Goal: Task Accomplishment & Management: Manage account settings

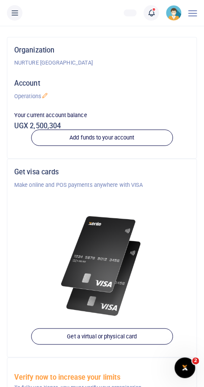
click at [123, 79] on h5 "Account" at bounding box center [101, 83] width 175 height 9
click at [150, 11] on icon at bounding box center [151, 12] width 9 height 9
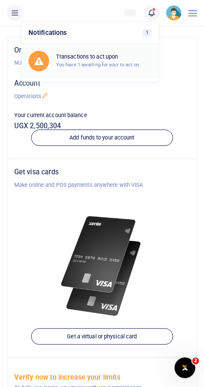
click at [74, 65] on small "You have 1 awaiting for your to act on" at bounding box center [97, 65] width 83 height 6
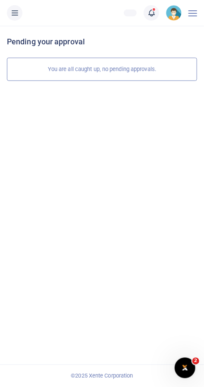
click at [148, 15] on icon at bounding box center [151, 12] width 9 height 9
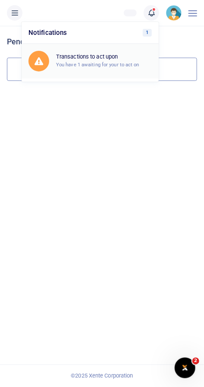
click at [71, 62] on small "You have 1 awaiting for your to act on" at bounding box center [97, 65] width 83 height 6
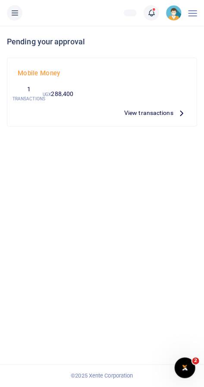
click at [145, 12] on link at bounding box center [150, 12] width 15 height 15
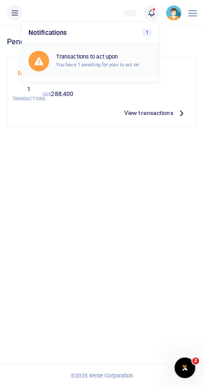
click at [82, 65] on small "You have 1 awaiting for your to act on" at bounding box center [97, 65] width 83 height 6
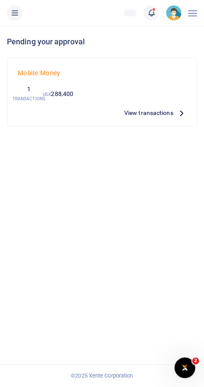
click at [142, 115] on span "View transactions" at bounding box center [148, 112] width 49 height 9
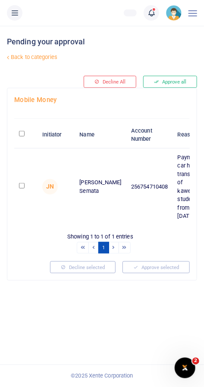
click at [23, 188] on input "checkbox" at bounding box center [22, 186] width 6 height 6
checkbox input "true"
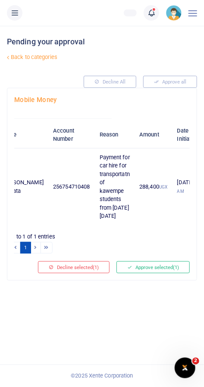
scroll to position [0, 78]
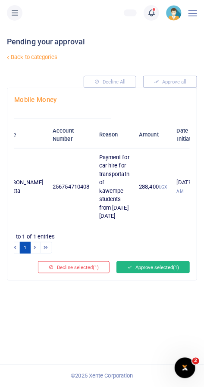
click at [166, 273] on button "Approve selected (1)" at bounding box center [152, 267] width 73 height 12
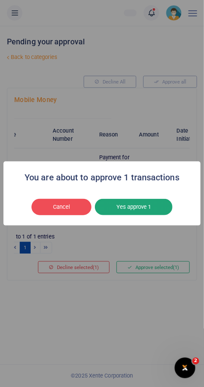
click at [152, 213] on button "Yes approve 1" at bounding box center [133, 207] width 77 height 16
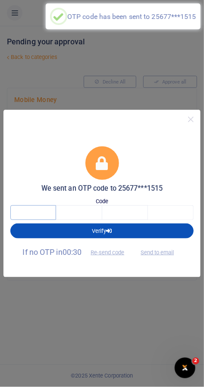
click at [23, 212] on input "text" at bounding box center [33, 212] width 46 height 15
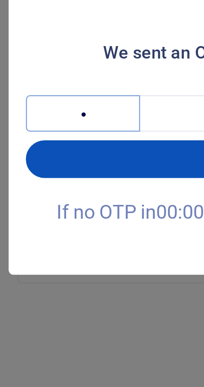
type input "6"
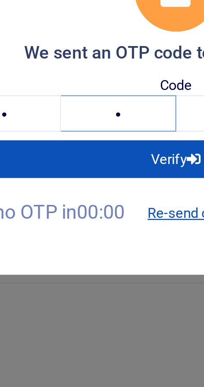
type input "5"
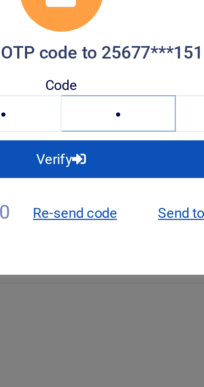
type input "7"
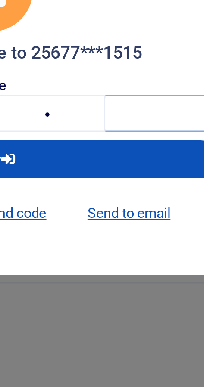
type input "6"
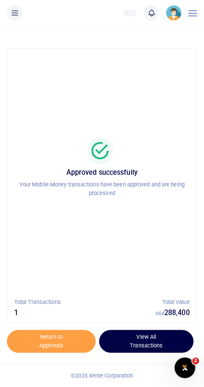
click at [141, 339] on link "View All Transactions" at bounding box center [146, 341] width 94 height 23
